Goal: Information Seeking & Learning: Find specific fact

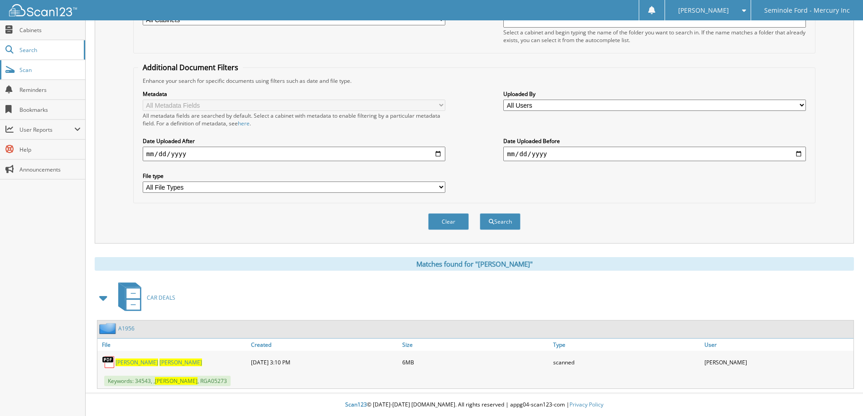
click at [45, 74] on link "Scan" at bounding box center [42, 69] width 85 height 19
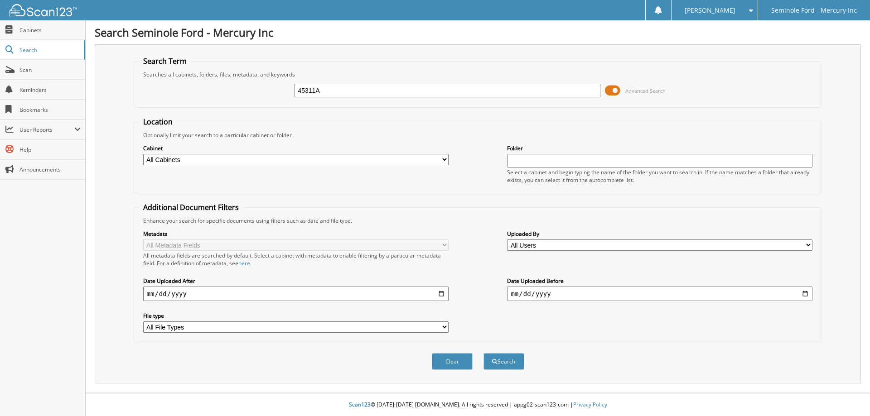
type input "45311A"
click at [483, 353] on button "Search" at bounding box center [503, 361] width 41 height 17
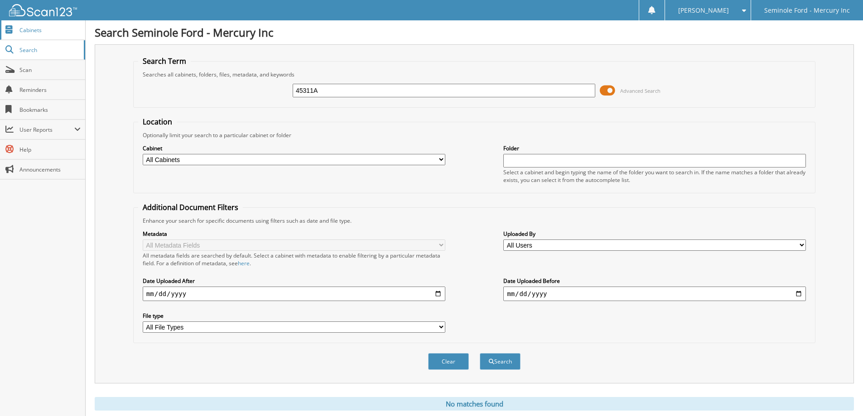
click at [57, 28] on span "Cabinets" at bounding box center [49, 30] width 61 height 8
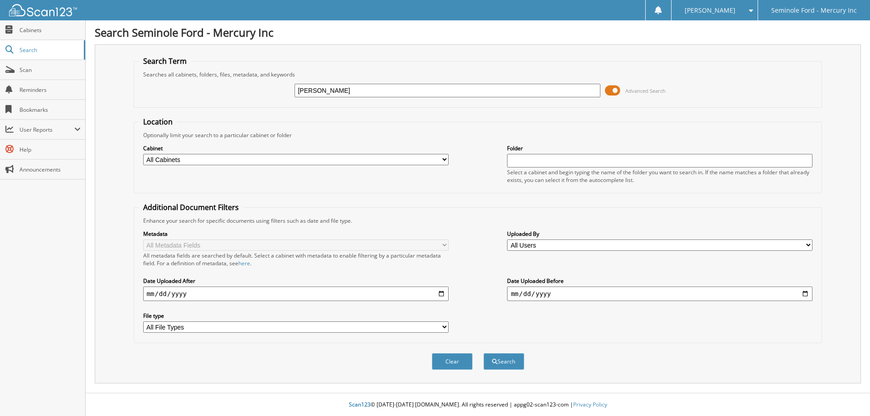
type input "[PERSON_NAME]"
click at [483, 353] on button "Search" at bounding box center [503, 361] width 41 height 17
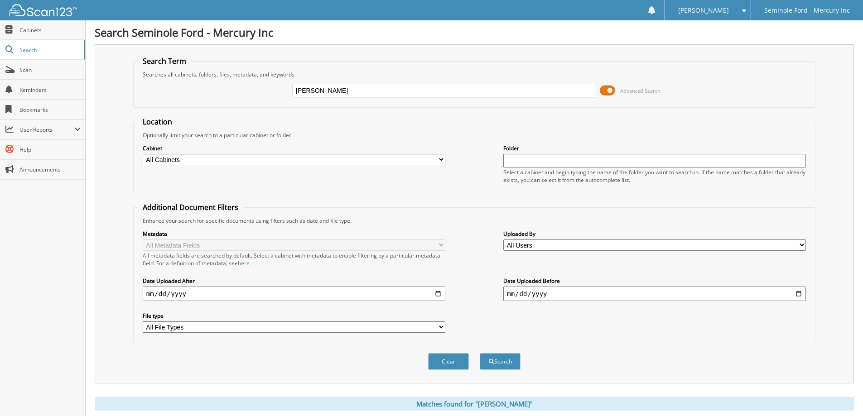
type input "[PERSON_NAME]"
click at [480, 353] on button "Search" at bounding box center [500, 361] width 41 height 17
click at [350, 89] on input "DEBRA MESSER" at bounding box center [444, 91] width 303 height 14
drag, startPoint x: 350, startPoint y: 89, endPoint x: 163, endPoint y: 91, distance: 187.1
click at [226, 88] on div "DEBRA MESSER Advanced Search" at bounding box center [474, 90] width 672 height 24
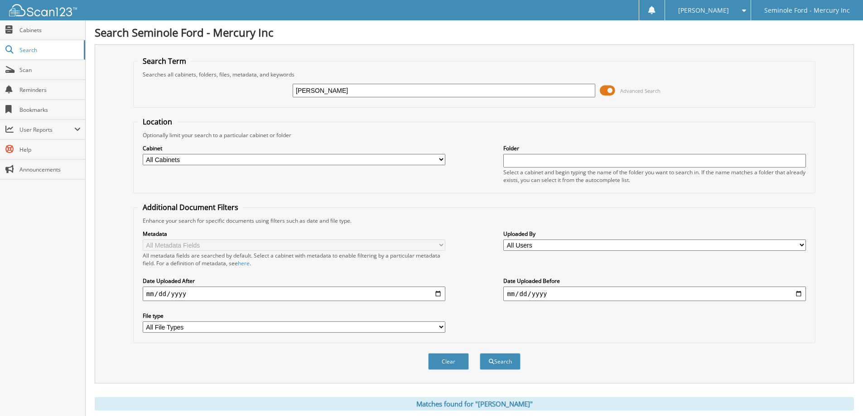
click at [346, 93] on input "DEBRA MESSER" at bounding box center [444, 91] width 303 height 14
drag, startPoint x: 346, startPoint y: 93, endPoint x: 297, endPoint y: 98, distance: 49.2
click at [297, 98] on div "DEBRA MESSER Advanced Search" at bounding box center [474, 90] width 672 height 24
type input "132406"
click at [480, 353] on button "Search" at bounding box center [500, 361] width 41 height 17
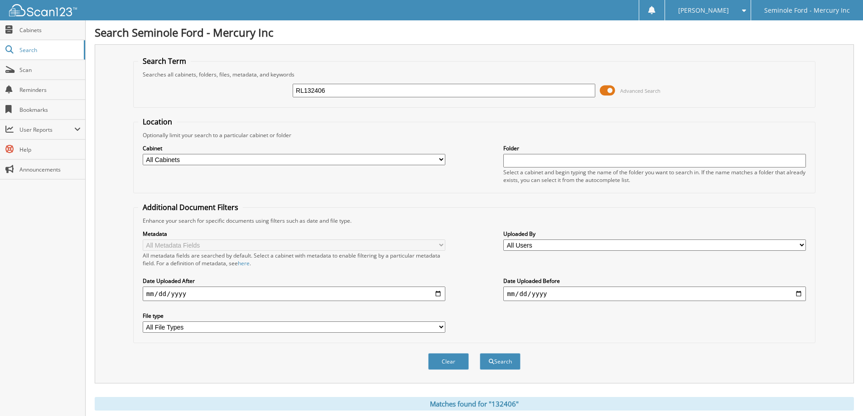
type input "RL132406"
click at [480, 353] on button "Search" at bounding box center [500, 361] width 41 height 17
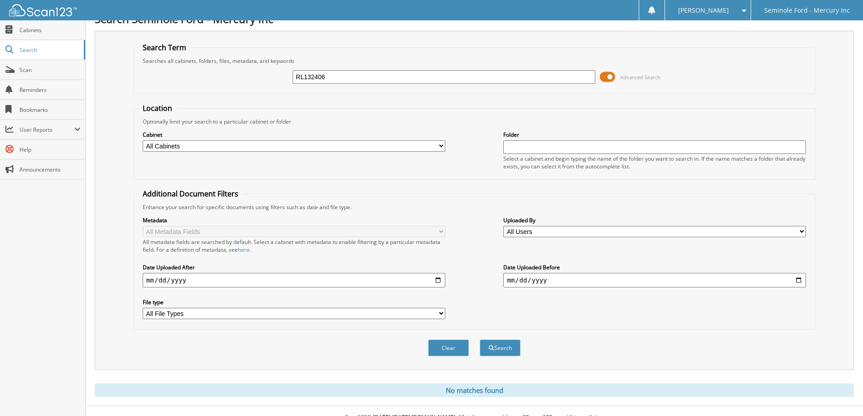
scroll to position [27, 0]
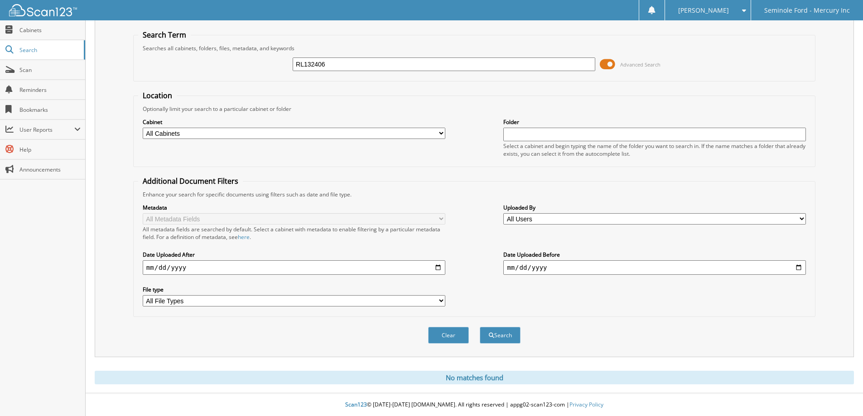
drag, startPoint x: 331, startPoint y: 67, endPoint x: 270, endPoint y: 67, distance: 60.7
click at [270, 67] on div "RL132406 Advanced Search" at bounding box center [474, 64] width 672 height 24
click at [306, 65] on input "text" at bounding box center [444, 65] width 303 height 14
type input "34510"
click at [480, 327] on button "Search" at bounding box center [500, 335] width 41 height 17
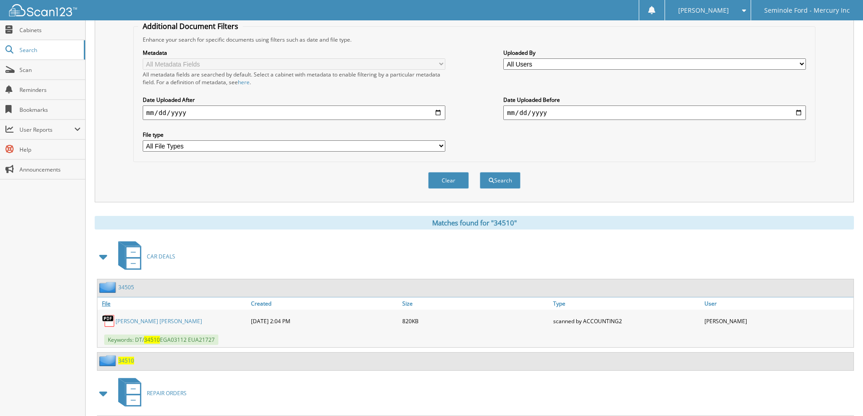
scroll to position [226, 0]
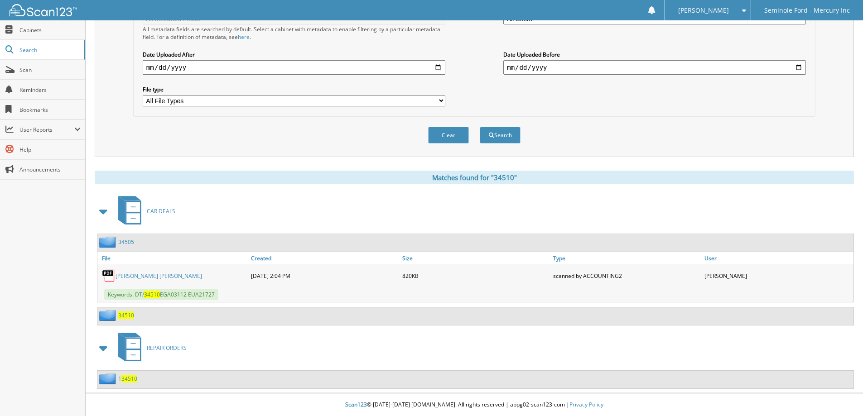
click at [130, 379] on span "34510" at bounding box center [129, 379] width 16 height 8
